Goal: Information Seeking & Learning: Compare options

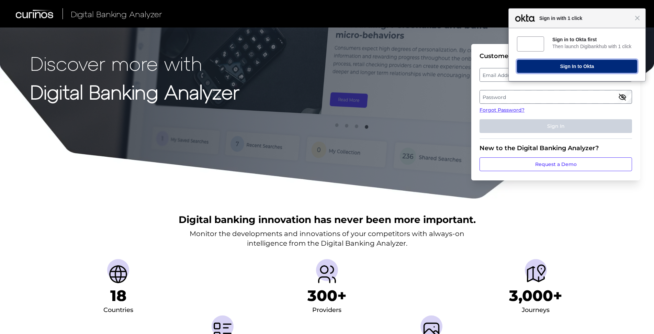
click at [570, 68] on button "Sign In to Okta" at bounding box center [577, 66] width 120 height 13
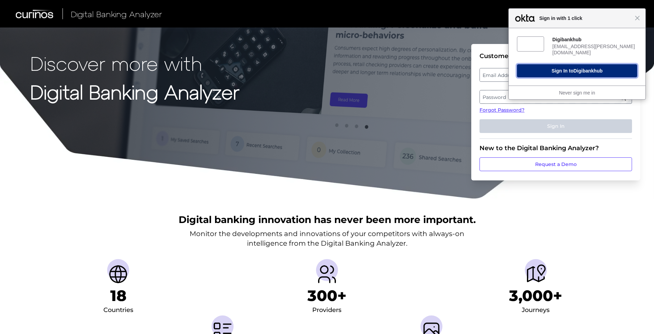
click at [583, 68] on span "Digibankhub" at bounding box center [587, 70] width 29 height 5
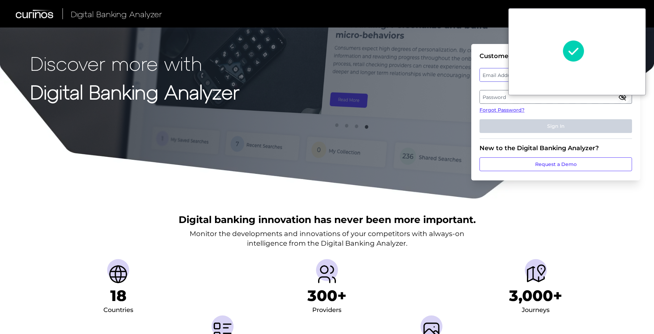
type input "[EMAIL_ADDRESS][PERSON_NAME][DOMAIN_NAME]"
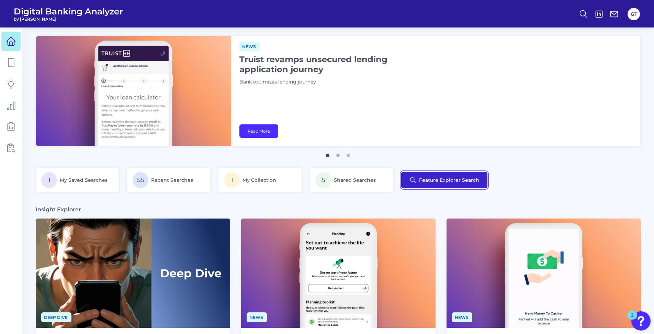
click at [441, 181] on button "Feature Explorer Search" at bounding box center [444, 180] width 86 height 16
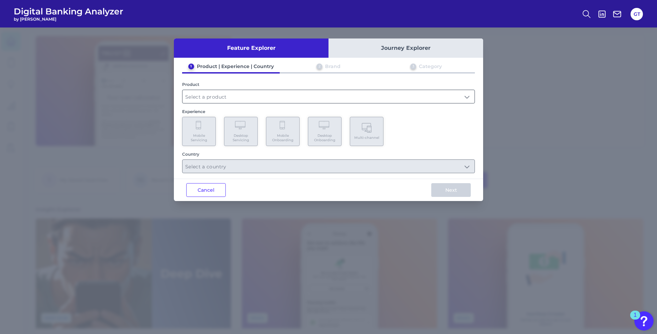
click at [467, 98] on input "text" at bounding box center [328, 96] width 292 height 13
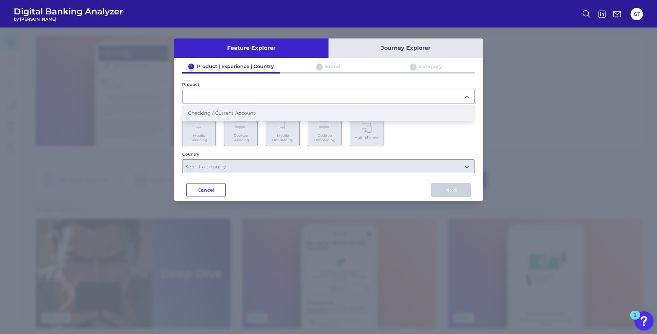
click at [228, 116] on li "Checking / Current Account" at bounding box center [328, 113] width 292 height 16
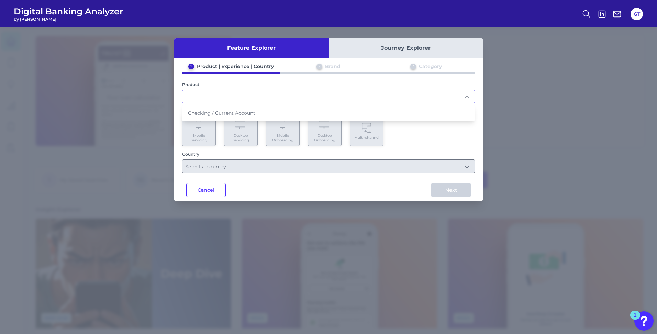
type input "Checking / Current Account"
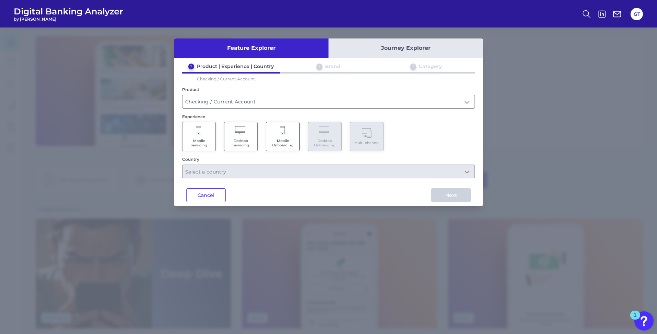
click at [196, 137] on Servicing "Mobile Servicing" at bounding box center [199, 136] width 34 height 29
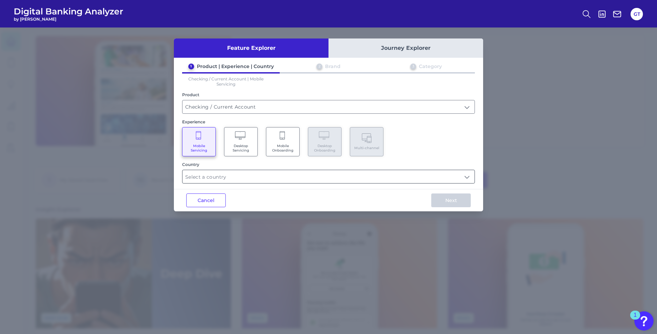
click at [260, 178] on input "text" at bounding box center [328, 176] width 292 height 13
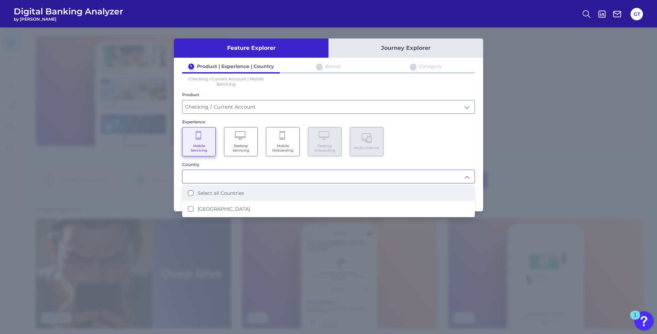
click at [238, 194] on label "Select all Countries" at bounding box center [220, 193] width 46 height 6
type input "Select all Countries"
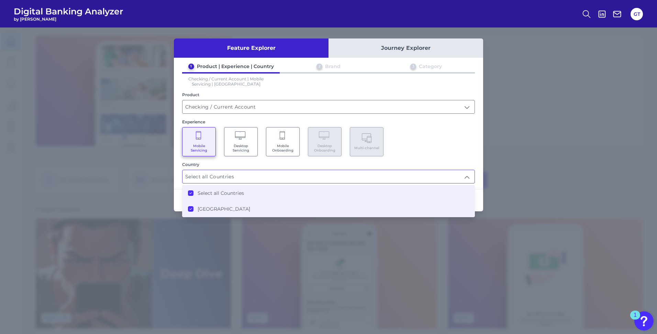
scroll to position [0, 0]
click at [456, 141] on div "Mobile Servicing Desktop Servicing Mobile Onboarding Desktop Onboarding Multi-c…" at bounding box center [328, 141] width 293 height 29
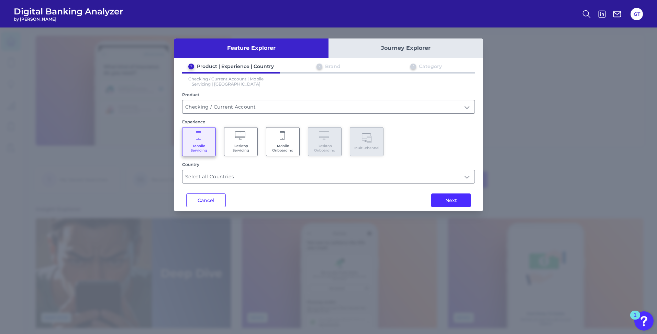
drag, startPoint x: 457, startPoint y: 201, endPoint x: 516, endPoint y: 199, distance: 59.4
click at [458, 199] on button "Next" at bounding box center [450, 200] width 39 height 14
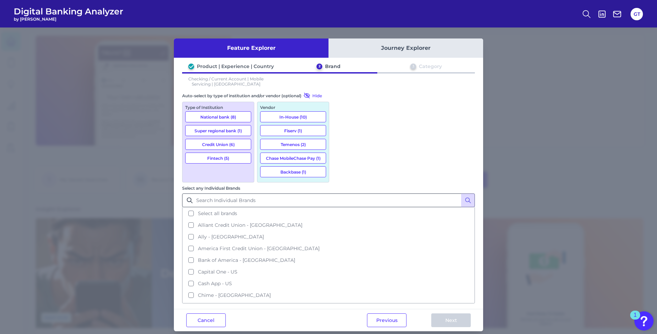
drag, startPoint x: 349, startPoint y: 121, endPoint x: 396, endPoint y: 133, distance: 48.5
click at [237, 210] on span "Select all brands" at bounding box center [217, 213] width 39 height 6
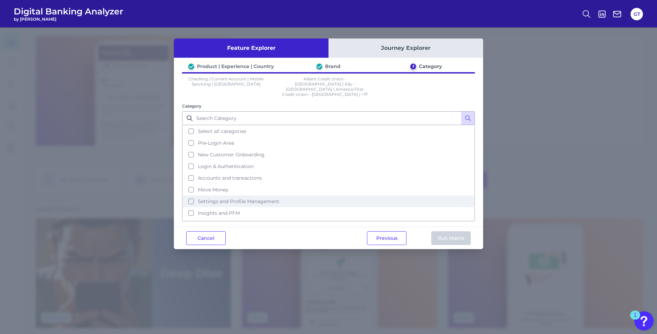
scroll to position [33, 0]
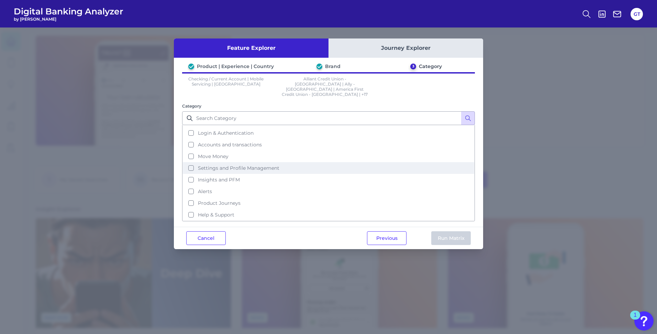
click at [274, 165] on span "Settings and Profile Management" at bounding box center [238, 168] width 81 height 6
drag, startPoint x: 445, startPoint y: 227, endPoint x: 488, endPoint y: 227, distance: 43.6
click at [445, 231] on button "Run Matrix" at bounding box center [450, 238] width 39 height 14
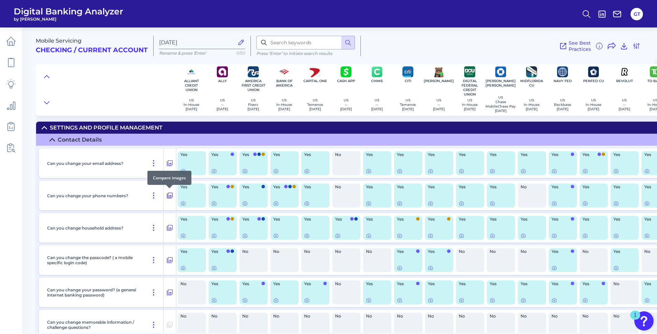
click at [171, 194] on icon at bounding box center [169, 195] width 7 height 8
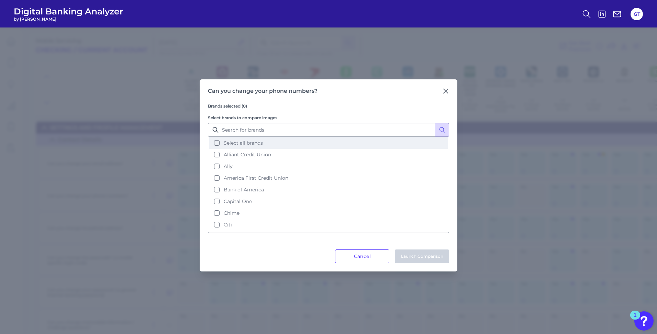
click at [215, 143] on button "Select all brands" at bounding box center [328, 143] width 240 height 12
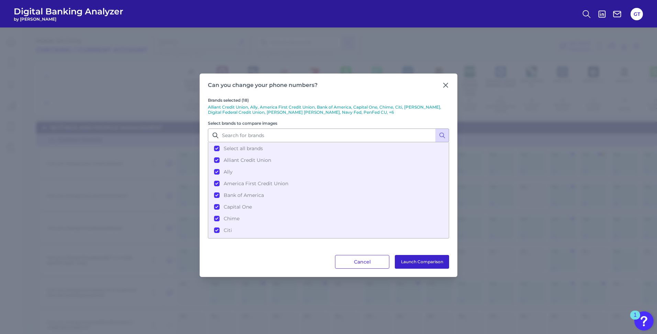
drag, startPoint x: 424, startPoint y: 262, endPoint x: 500, endPoint y: 246, distance: 78.1
click at [424, 262] on button "Launch Comparison" at bounding box center [422, 262] width 54 height 14
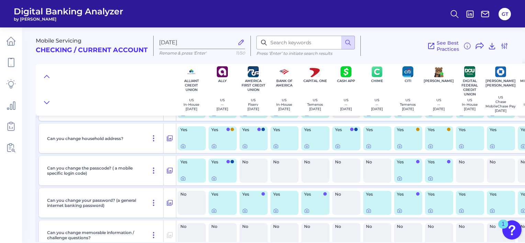
scroll to position [90, 0]
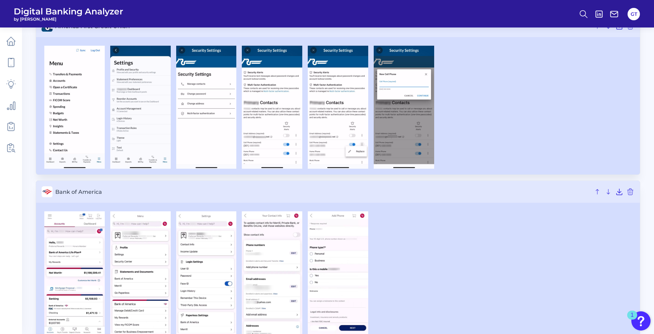
scroll to position [378, 0]
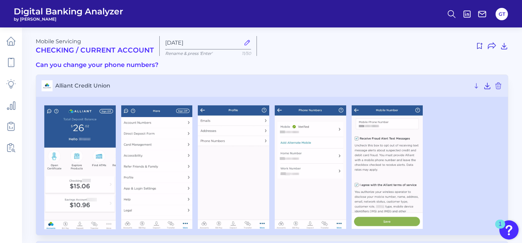
scroll to position [352, 0]
